Goal: Transaction & Acquisition: Purchase product/service

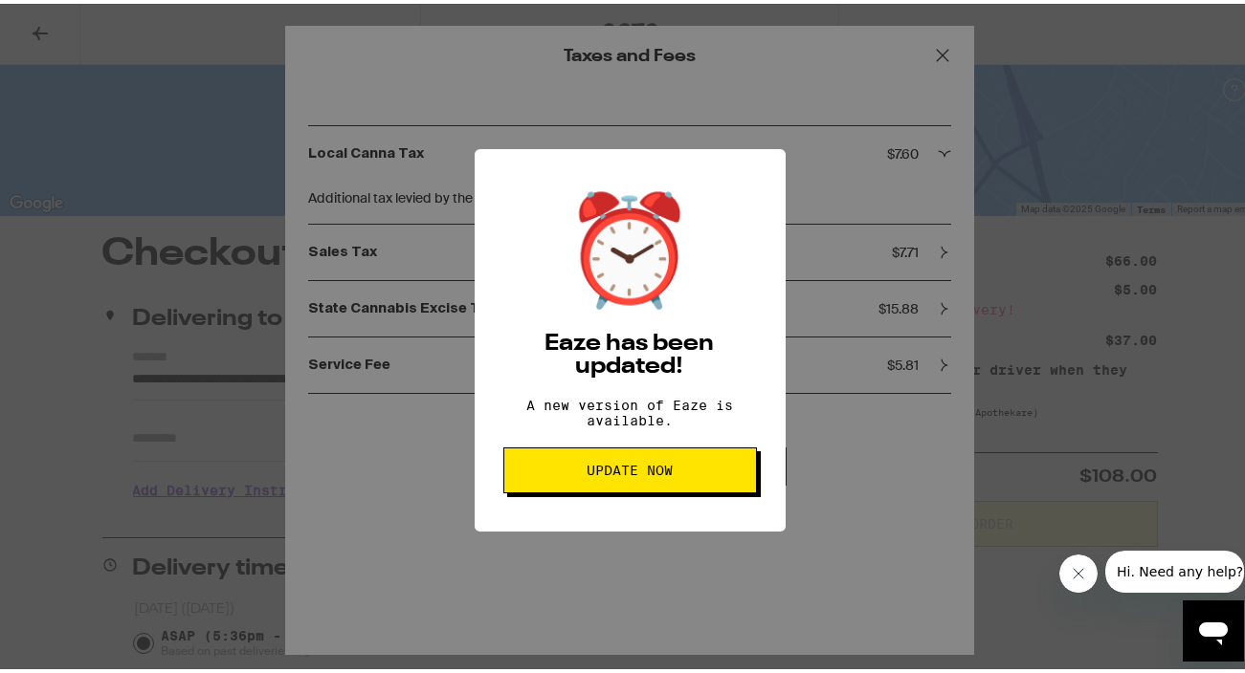
click at [624, 474] on span "Update Now" at bounding box center [629, 466] width 86 height 13
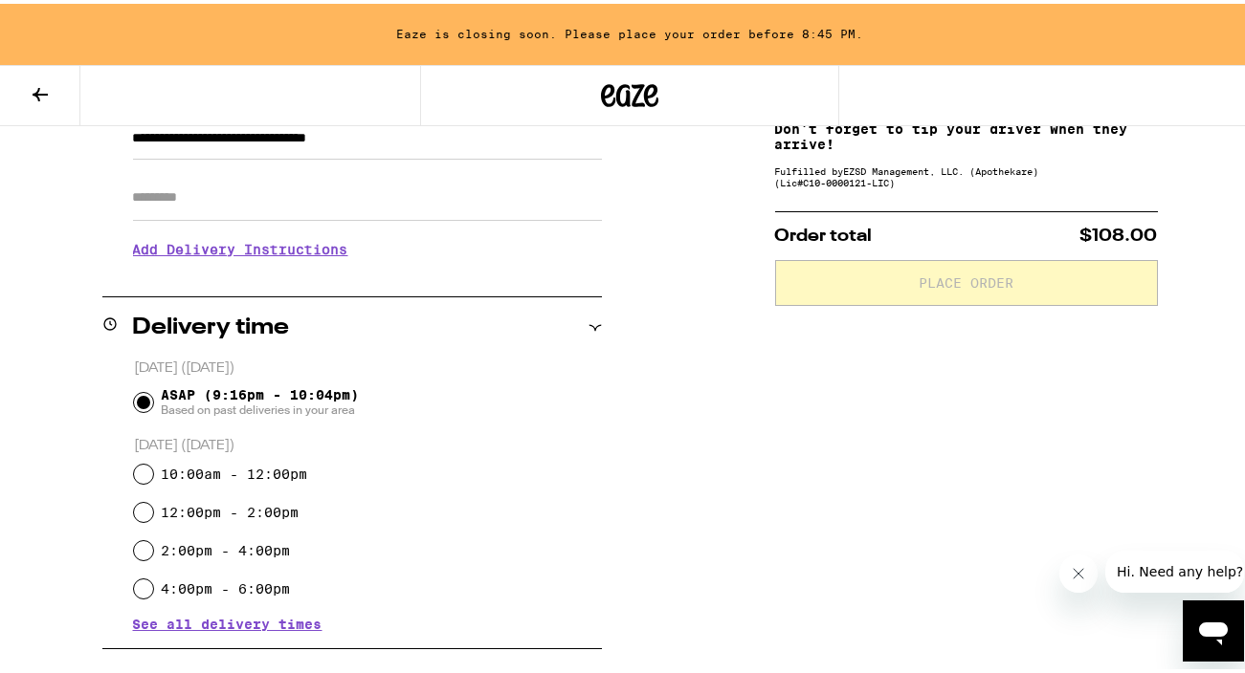
scroll to position [306, 0]
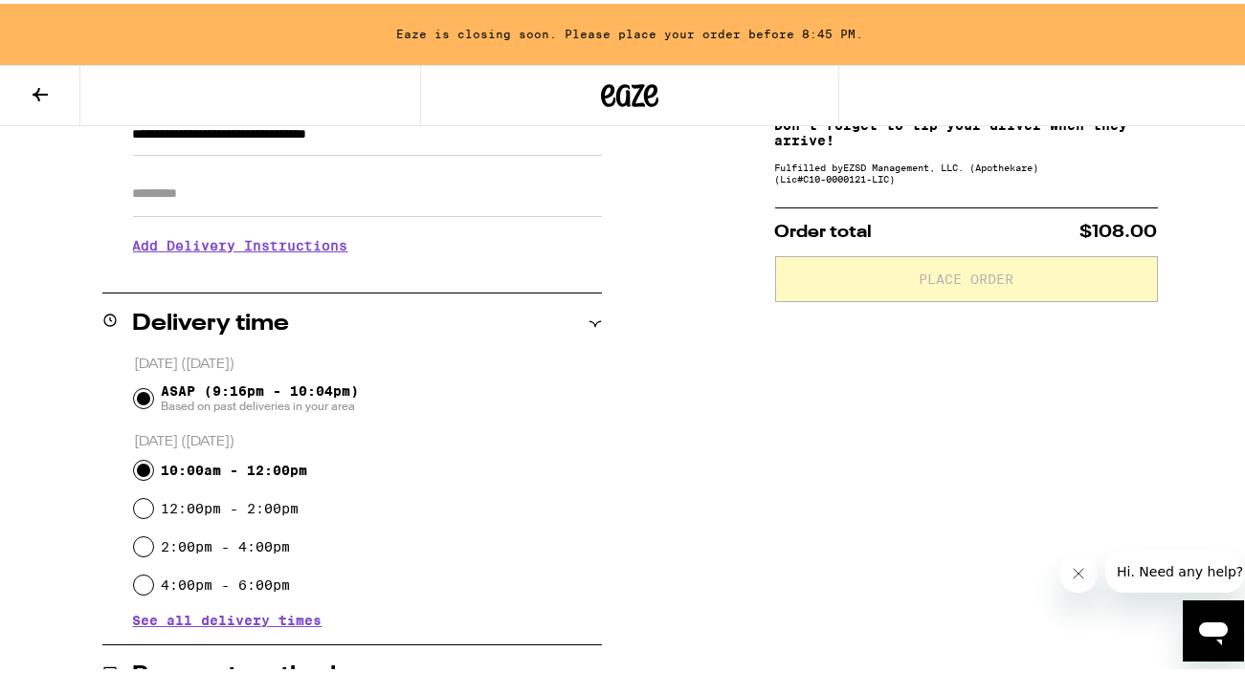
click at [140, 463] on input "10:00am - 12:00pm" at bounding box center [143, 466] width 19 height 19
radio input "true"
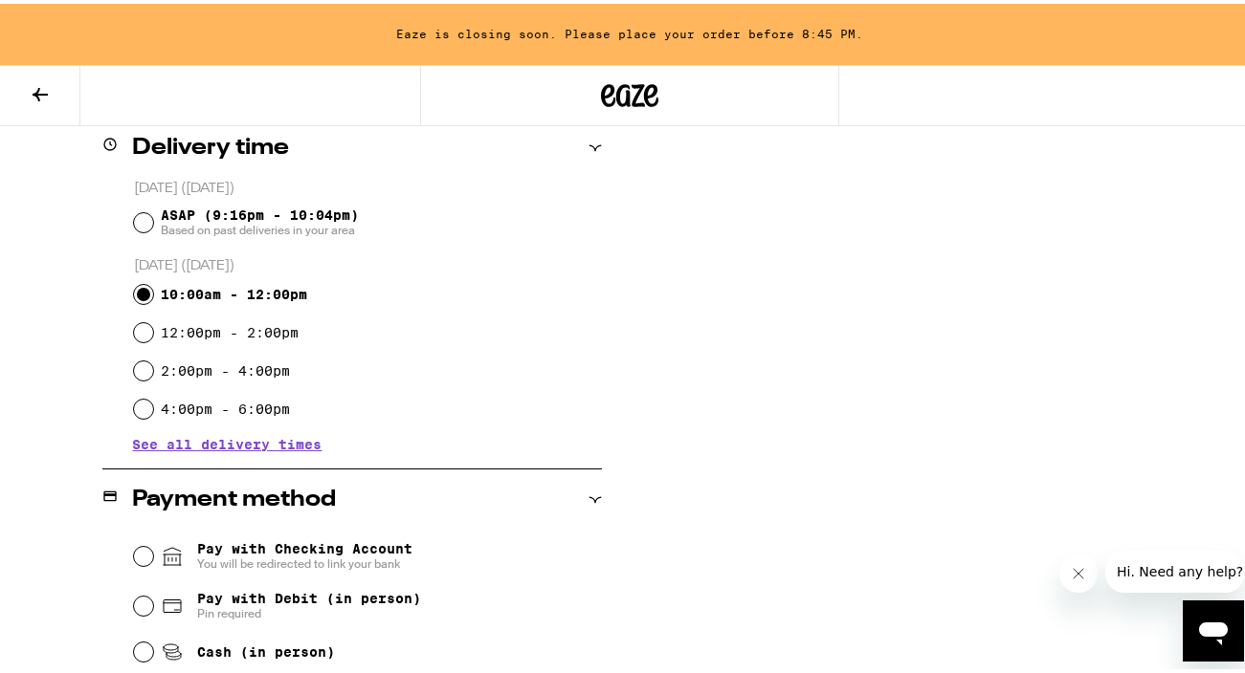
scroll to position [657, 0]
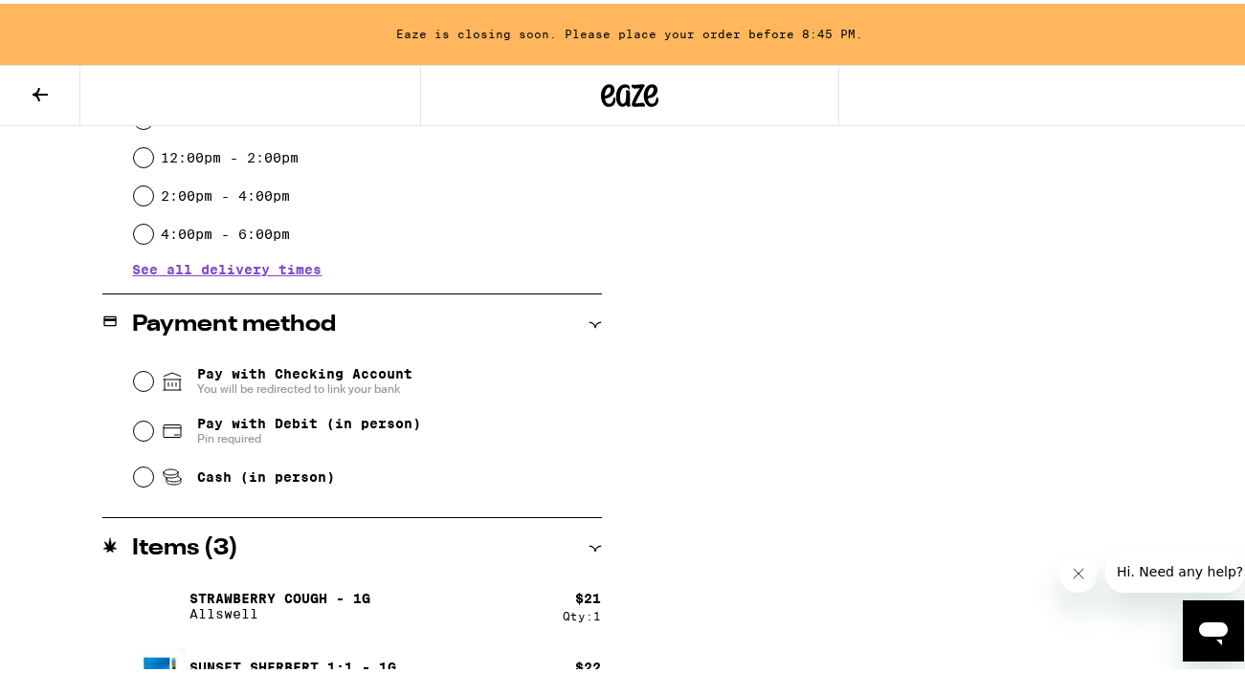
click at [154, 419] on div "Pay with Debit (in person) Pin required" at bounding box center [368, 428] width 468 height 50
click at [134, 427] on input "Pay with Debit (in person) Pin required" at bounding box center [143, 427] width 19 height 19
radio input "true"
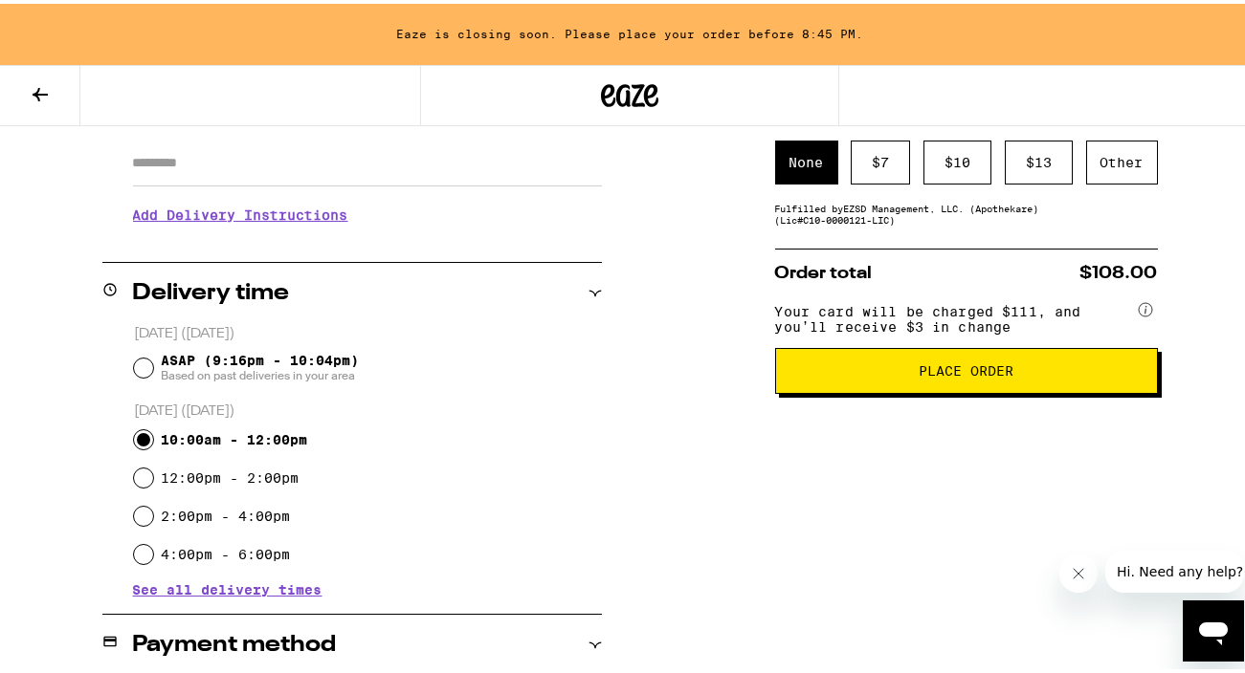
scroll to position [60, 0]
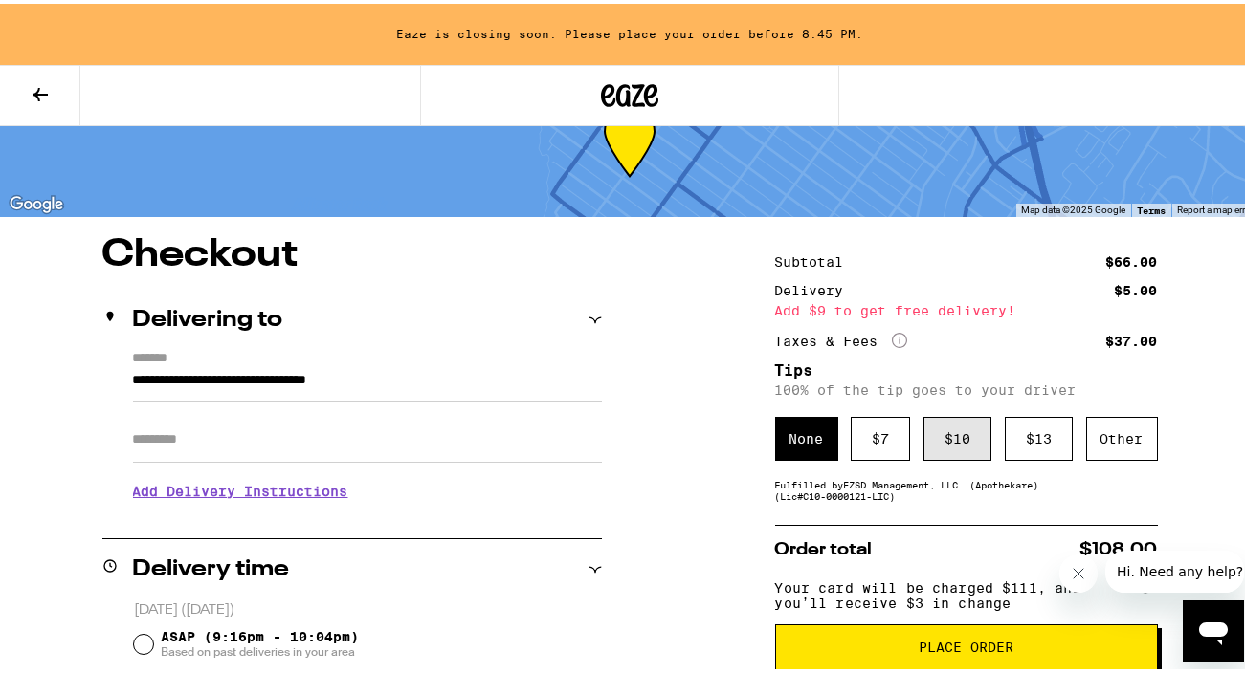
click at [927, 422] on div "$ 10" at bounding box center [957, 435] width 68 height 44
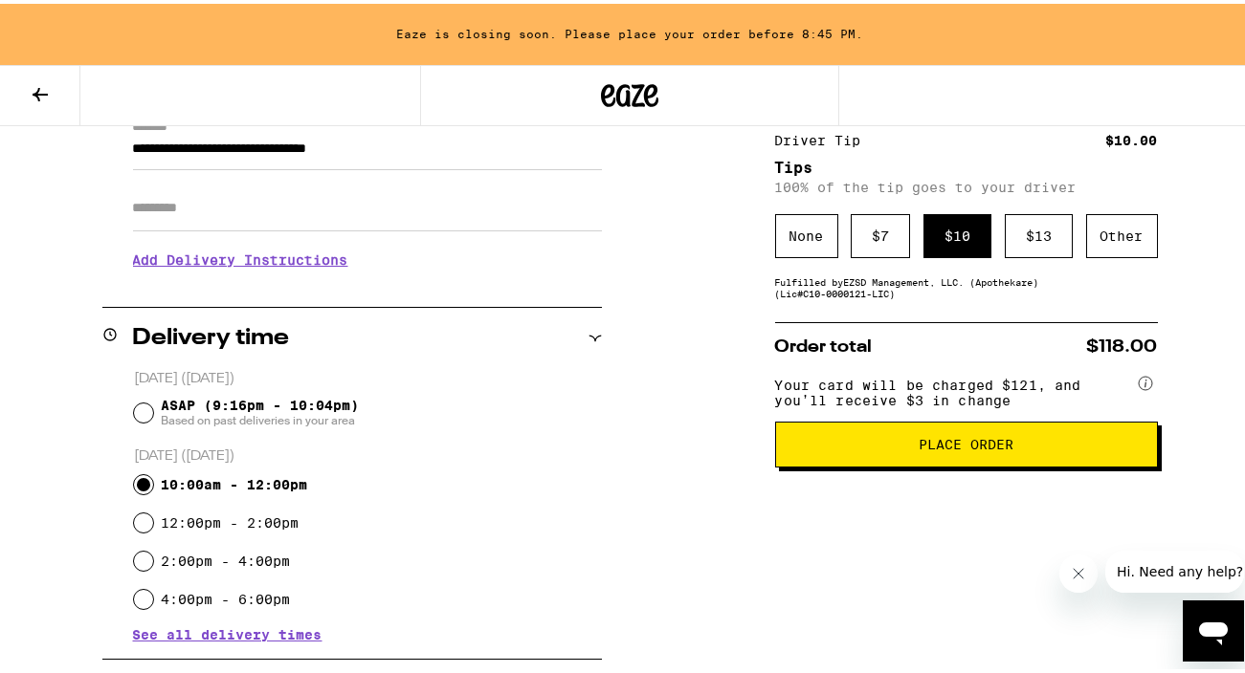
scroll to position [243, 0]
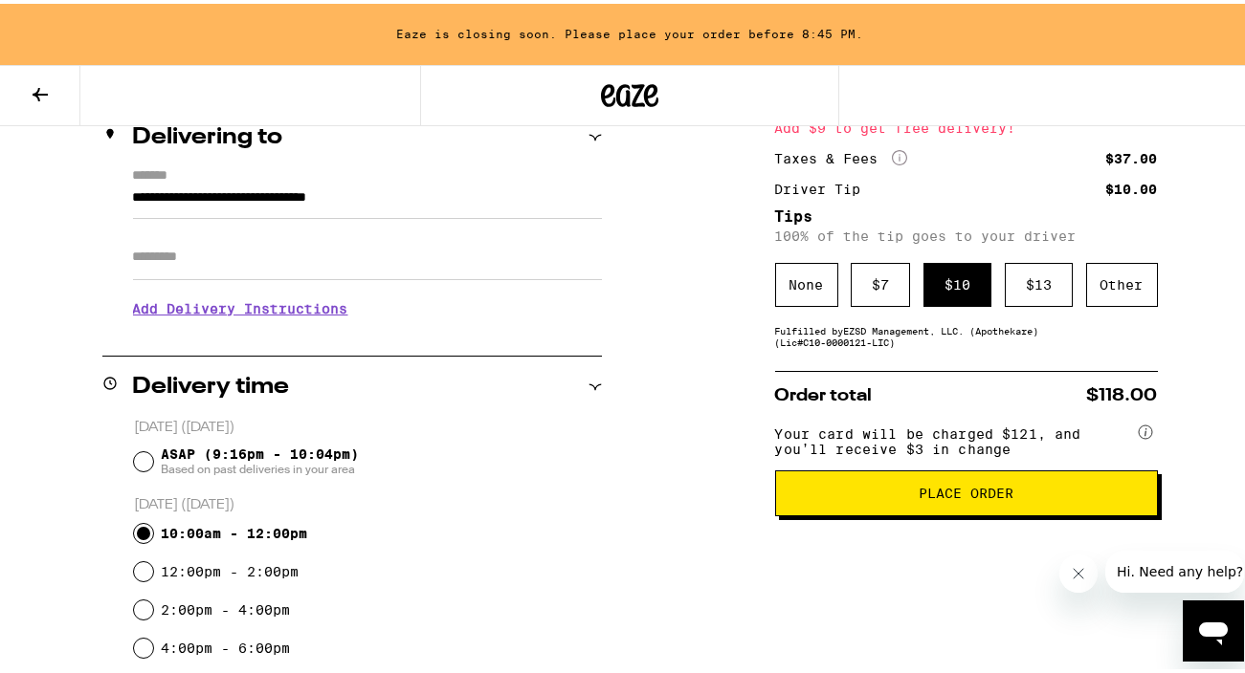
click at [881, 307] on div "Subtotal $66.00 Delivery $5.00 Add $9 to get free delivery! Taxes & Fees More I…" at bounding box center [966, 624] width 383 height 1148
click at [879, 299] on div "$ 7" at bounding box center [879, 281] width 59 height 44
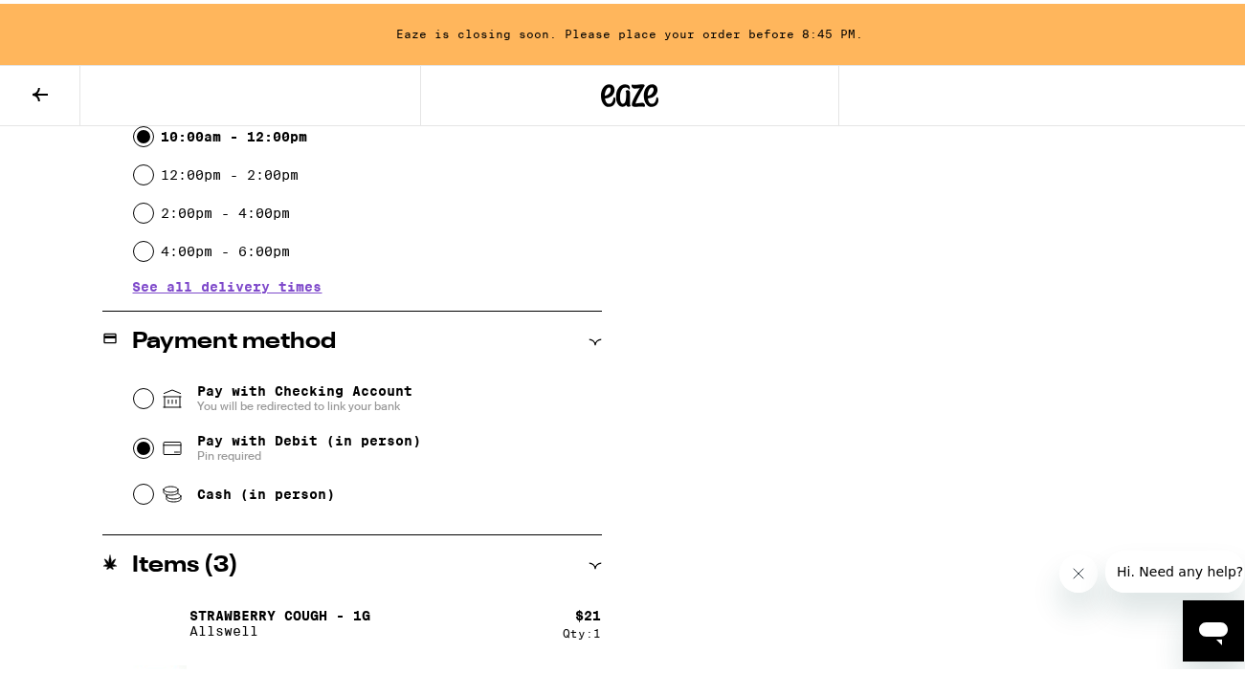
scroll to position [409, 0]
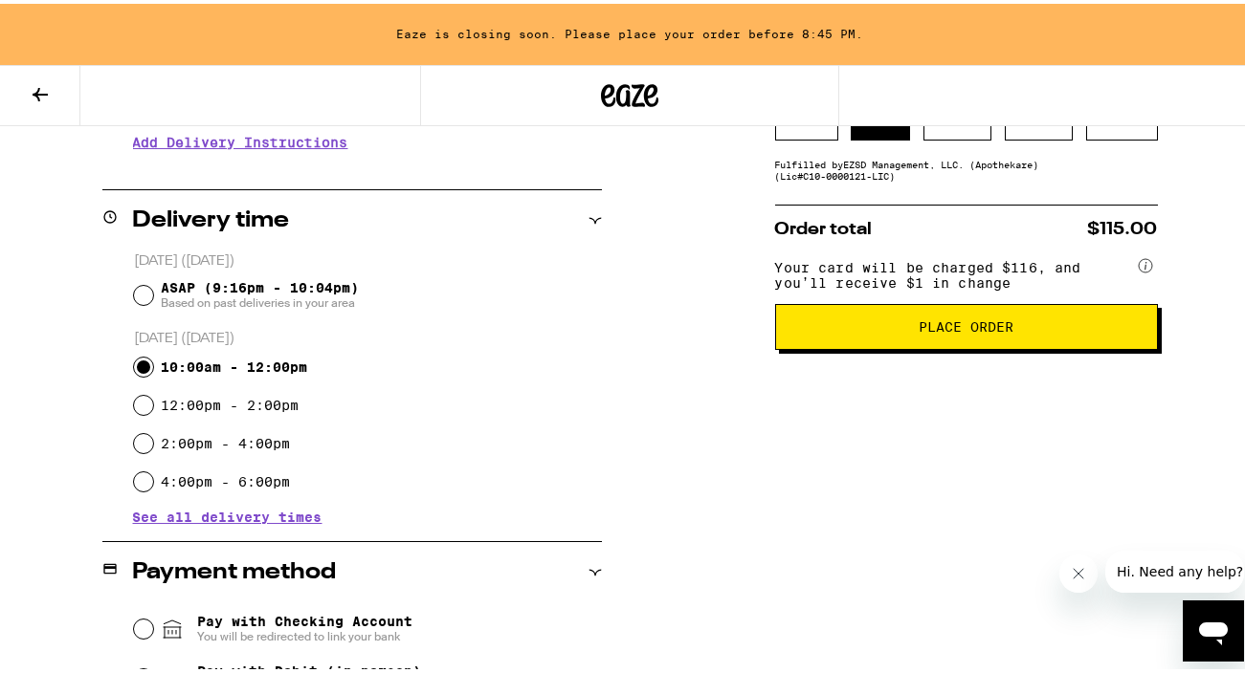
click at [1011, 346] on button "Place Order" at bounding box center [966, 323] width 383 height 46
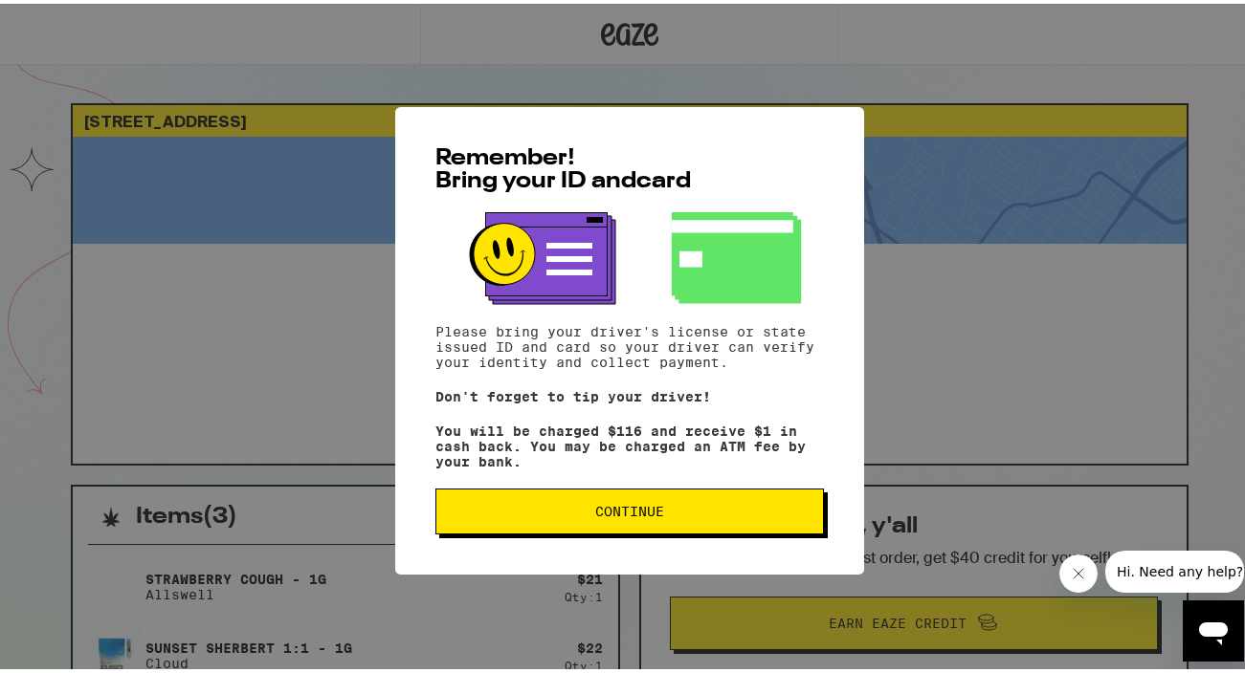
click at [695, 523] on button "Continue" at bounding box center [629, 508] width 388 height 46
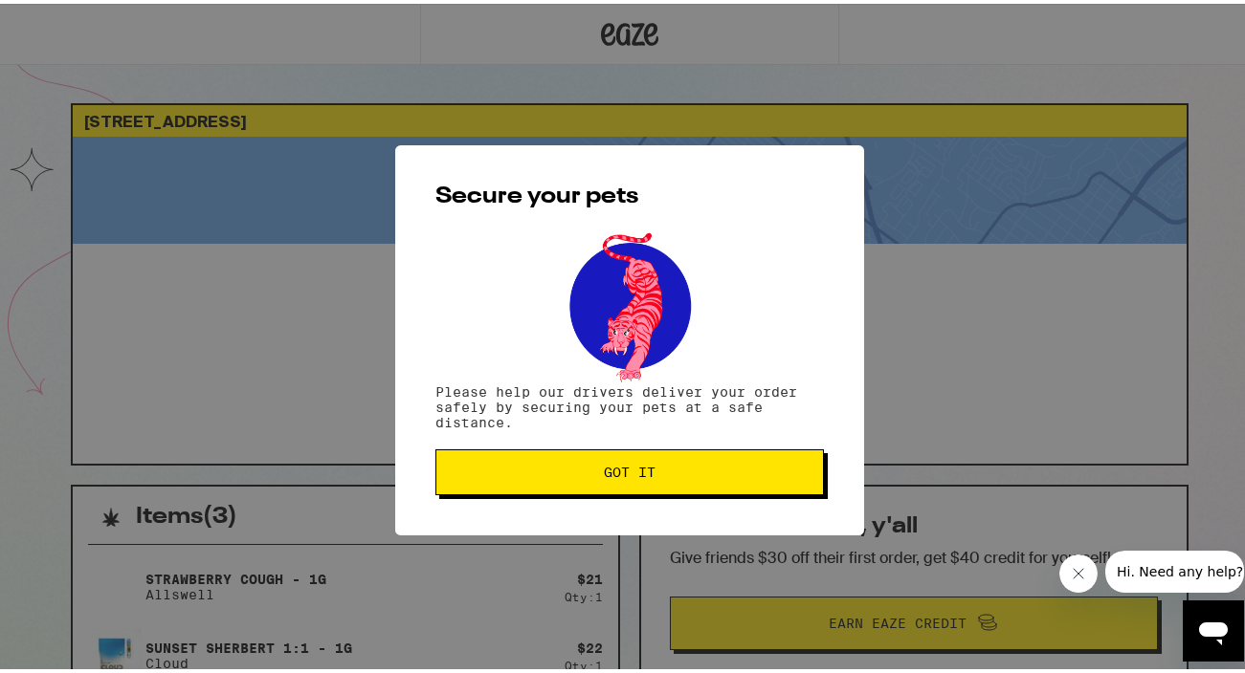
click at [630, 475] on span "Got it" at bounding box center [630, 468] width 52 height 13
